Goal: Task Accomplishment & Management: Complete application form

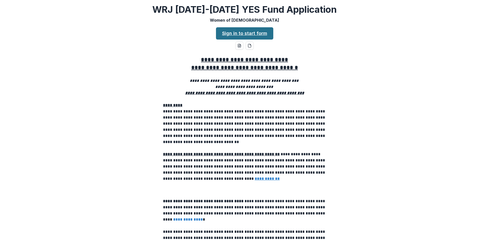
click at [245, 31] on link "Sign in to start form" at bounding box center [244, 33] width 57 height 12
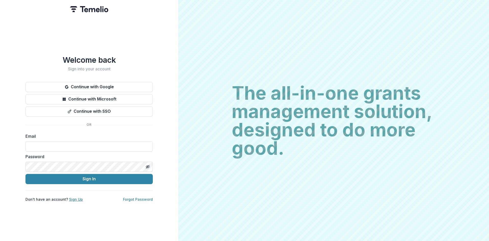
click at [76, 198] on link "Sign Up" at bounding box center [76, 199] width 14 height 4
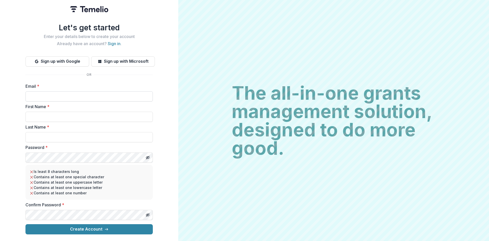
click at [62, 94] on input "Email *" at bounding box center [88, 96] width 127 height 10
type input "**********"
click at [62, 113] on input "First Name *" at bounding box center [88, 117] width 127 height 10
type input "*****"
click at [59, 137] on input "Last Name *" at bounding box center [88, 137] width 127 height 10
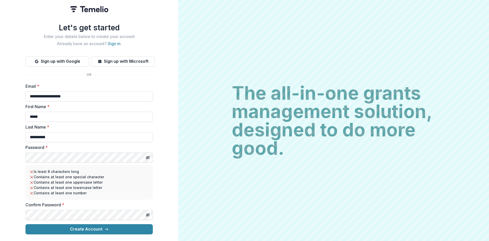
drag, startPoint x: 42, startPoint y: 135, endPoint x: 17, endPoint y: 134, distance: 25.2
click at [17, 134] on div "**********" at bounding box center [89, 120] width 178 height 241
type input "****"
click at [11, 146] on div "**********" at bounding box center [89, 120] width 178 height 241
click at [92, 228] on button "Create Account" at bounding box center [88, 229] width 127 height 10
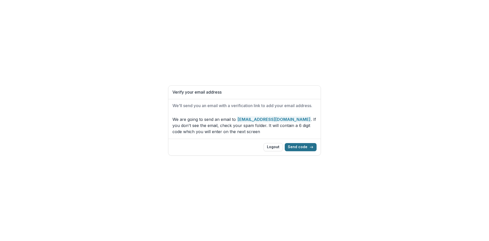
click at [304, 146] on button "Send code" at bounding box center [301, 147] width 32 height 8
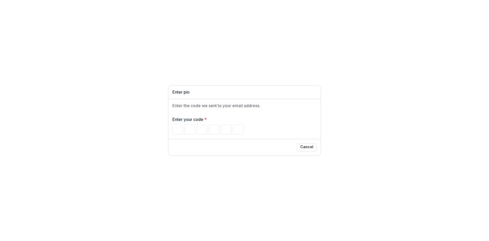
paste input "******"
type input "*"
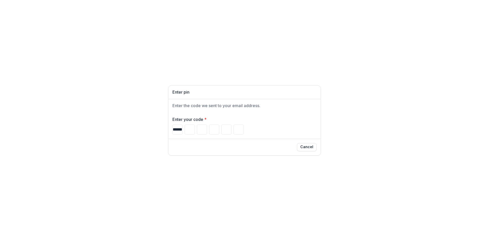
type input "*"
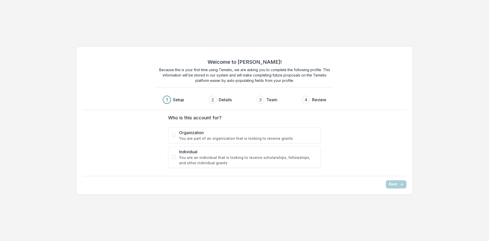
click at [308, 156] on span "You are an individual that is looking to receive scholarships, fellowships, and…" at bounding box center [248, 160] width 138 height 11
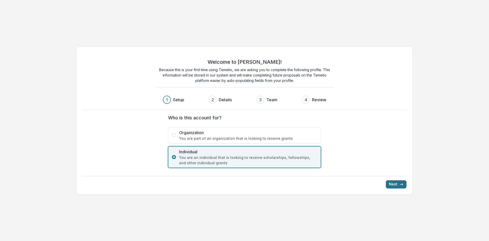
click at [396, 182] on button "Next" at bounding box center [396, 184] width 21 height 8
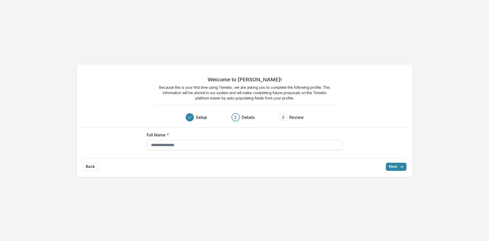
click at [185, 145] on input "Full Name *" at bounding box center [245, 145] width 196 height 10
type input "**********"
click at [398, 167] on button "Next" at bounding box center [396, 166] width 21 height 8
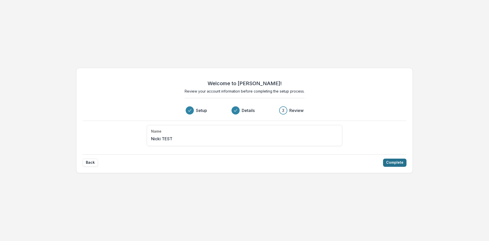
click at [393, 162] on button "Complete" at bounding box center [394, 162] width 23 height 8
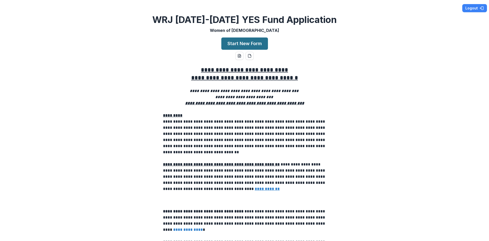
click at [251, 44] on button "Start New Form" at bounding box center [244, 43] width 47 height 12
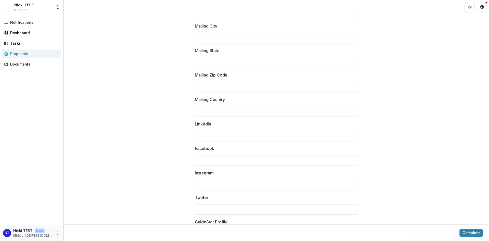
scroll to position [653, 0]
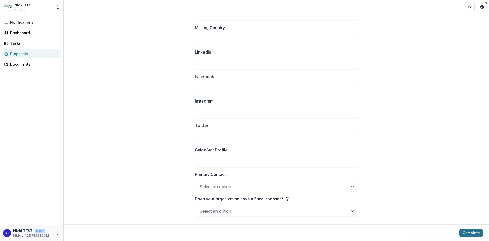
click at [469, 235] on button "Complete" at bounding box center [470, 232] width 23 height 8
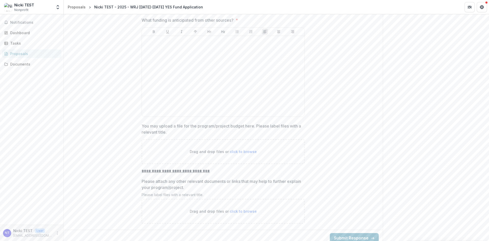
scroll to position [1395, 0]
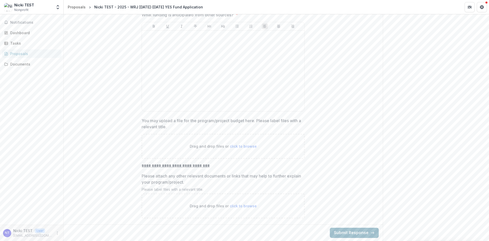
click at [350, 231] on button "Submit Response" at bounding box center [354, 232] width 49 height 10
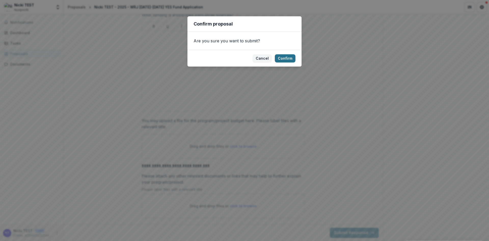
click at [290, 59] on button "Confirm" at bounding box center [285, 58] width 21 height 8
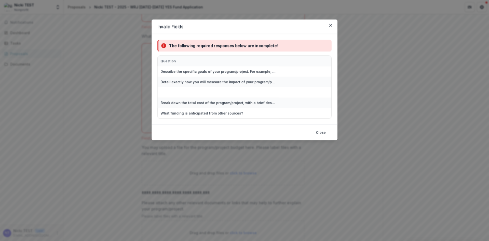
scroll to position [1417, 0]
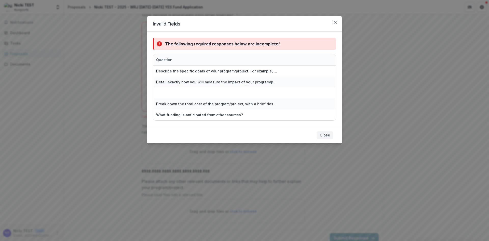
click at [326, 132] on button "Close" at bounding box center [324, 135] width 17 height 8
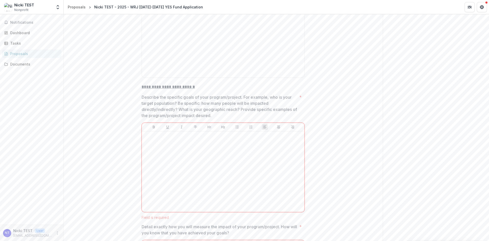
scroll to position [857, 0]
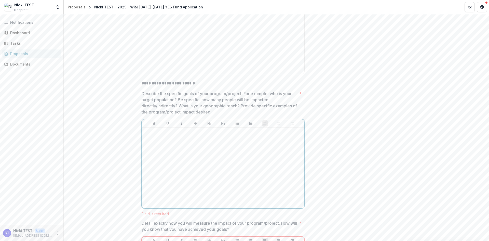
click at [223, 137] on div at bounding box center [223, 168] width 158 height 76
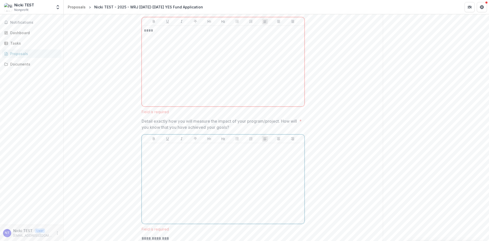
click at [217, 172] on div at bounding box center [223, 183] width 158 height 76
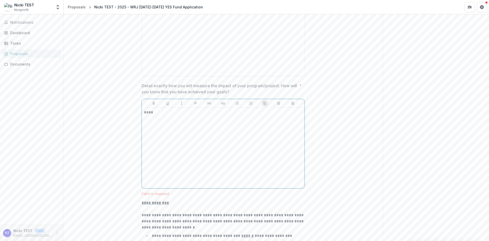
scroll to position [1055, 0]
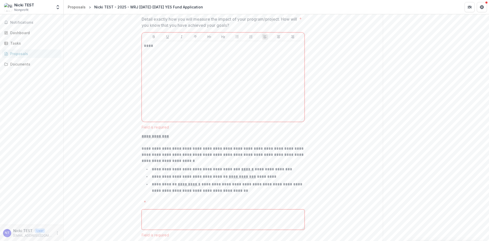
click at [191, 222] on textarea "*" at bounding box center [223, 219] width 163 height 20
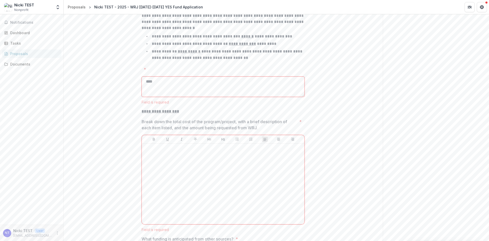
type textarea "****"
click at [181, 168] on div at bounding box center [223, 183] width 158 height 76
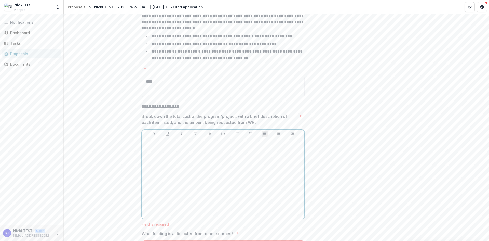
scroll to position [1177, 0]
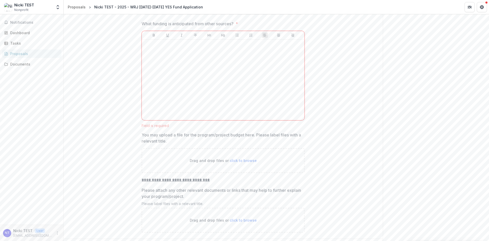
scroll to position [1401, 0]
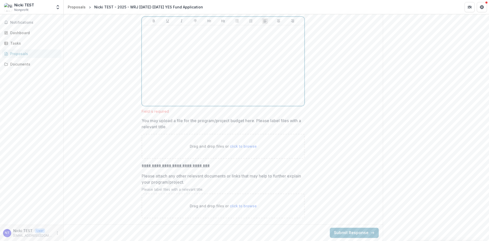
click at [205, 62] on div at bounding box center [223, 65] width 158 height 76
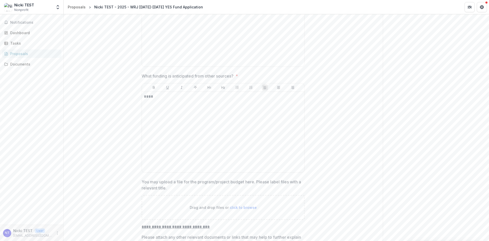
scroll to position [1395, 0]
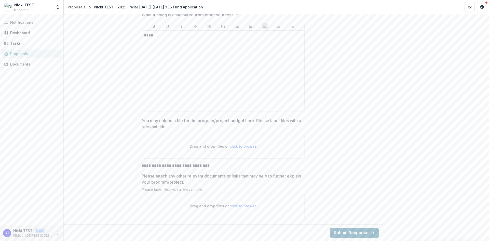
click at [344, 232] on button "Submit Response" at bounding box center [354, 232] width 49 height 10
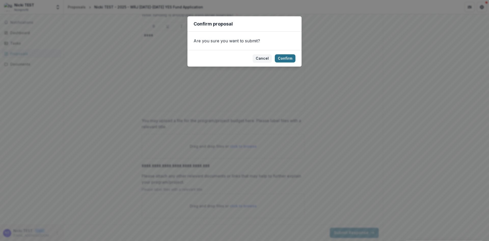
click at [285, 56] on button "Confirm" at bounding box center [285, 58] width 21 height 8
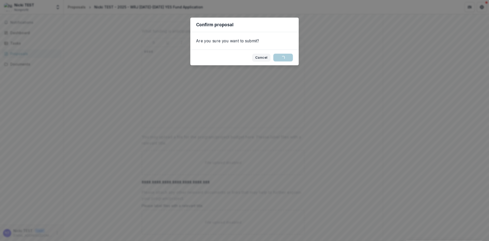
scroll to position [0, 0]
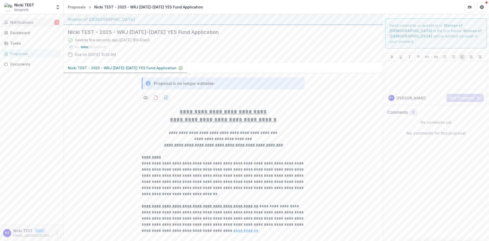
click at [32, 22] on span "Notifications" at bounding box center [32, 22] width 44 height 4
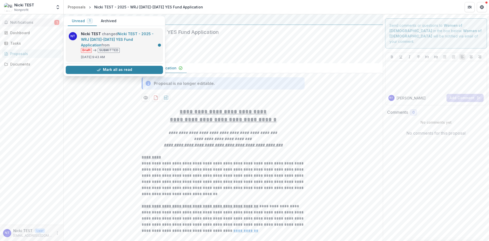
click at [140, 47] on link "Nicki TEST - 2025 - WRJ [DATE]-[DATE] YES Fund Application" at bounding box center [117, 40] width 73 height 16
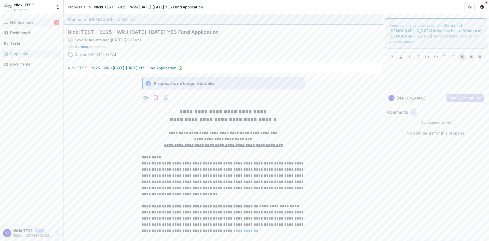
click at [27, 24] on span "Notifications" at bounding box center [32, 22] width 44 height 4
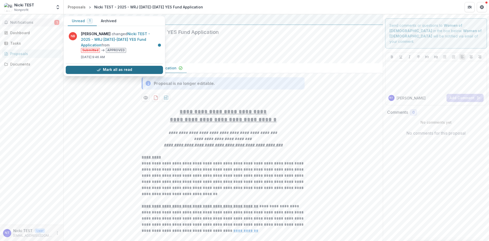
click at [116, 66] on button "Mark all as read" at bounding box center [114, 70] width 97 height 8
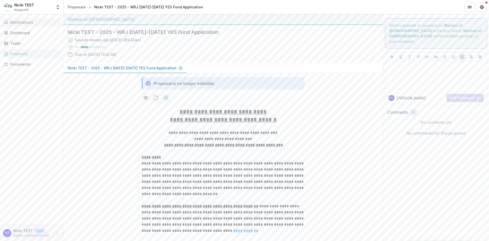
click at [32, 108] on div "Notifications Dashboard Tasks Proposals Documents" at bounding box center [31, 119] width 63 height 210
click at [22, 33] on div "Dashboard" at bounding box center [33, 32] width 47 height 5
